Goal: Task Accomplishment & Management: Manage account settings

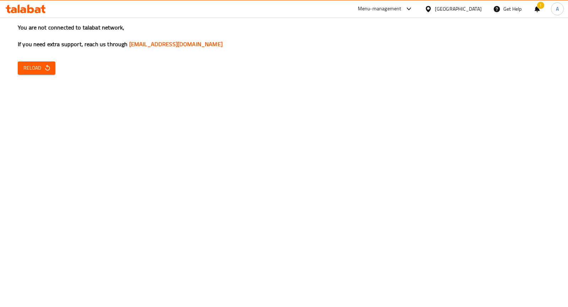
click at [40, 65] on span "Reload" at bounding box center [36, 68] width 26 height 9
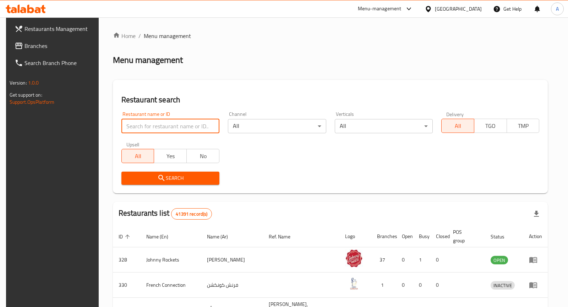
click at [159, 122] on input "search" at bounding box center [170, 126] width 98 height 14
paste input "Yalla Falafel, Mirdif"
drag, startPoint x: 153, startPoint y: 127, endPoint x: 214, endPoint y: 127, distance: 61.0
click at [214, 127] on input "Yalla Falafel, Mirdif" at bounding box center [170, 126] width 98 height 14
type input "Yalla Falafel"
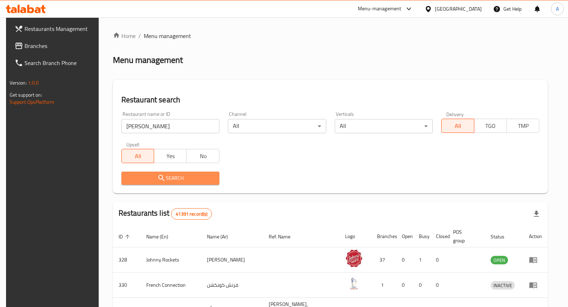
click at [183, 175] on span "Search" at bounding box center [170, 178] width 87 height 9
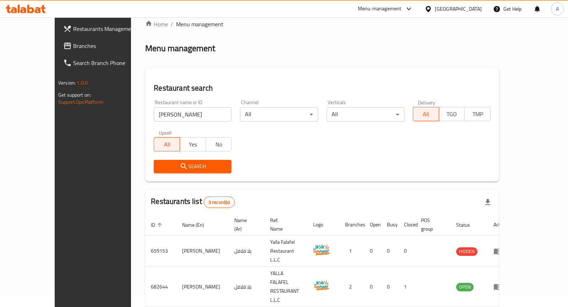
scroll to position [45, 0]
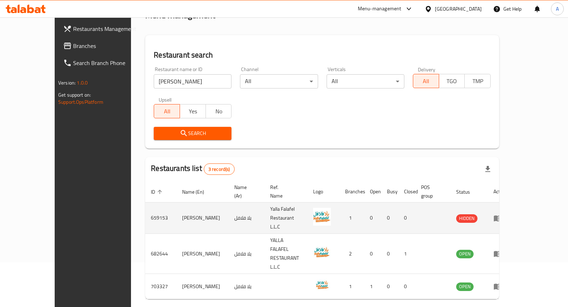
click at [145, 208] on td "659153" at bounding box center [160, 217] width 31 height 31
copy td "659153"
click at [502, 214] on icon "enhanced table" at bounding box center [497, 218] width 9 height 9
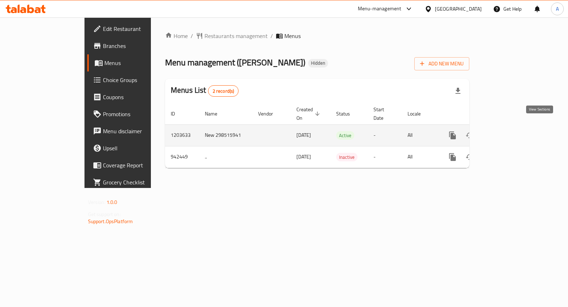
click at [512, 131] on link "enhanced table" at bounding box center [503, 135] width 17 height 17
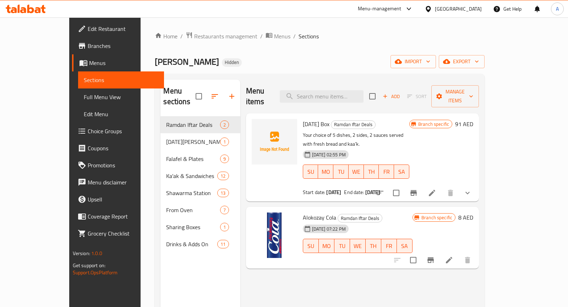
click at [88, 49] on span "Branches" at bounding box center [123, 46] width 71 height 9
